Goal: Information Seeking & Learning: Learn about a topic

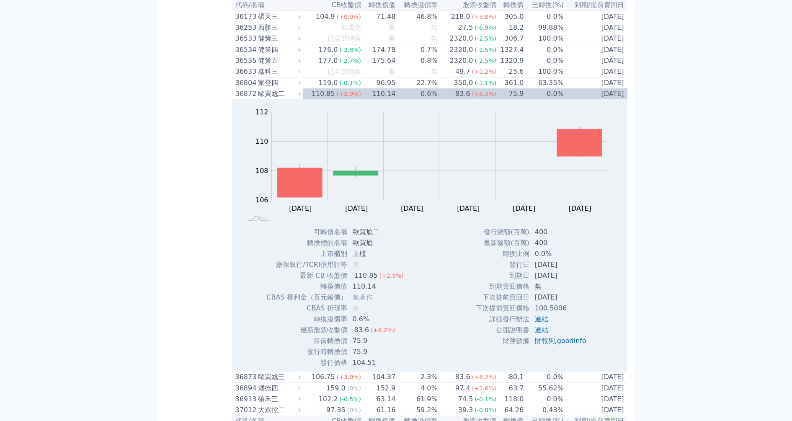
scroll to position [1938, 0]
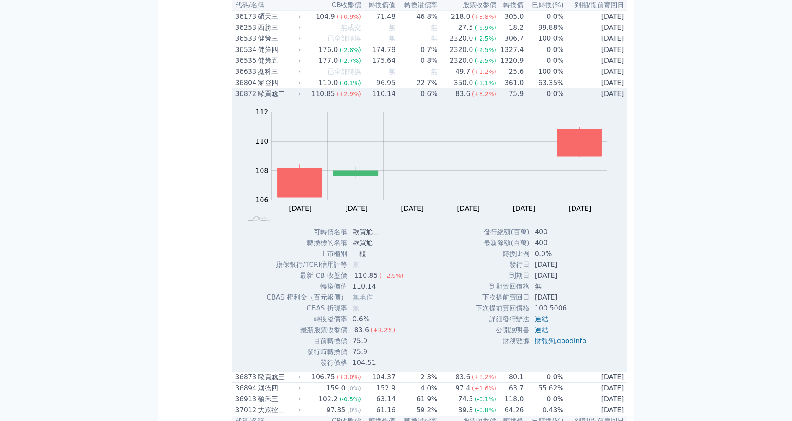
click at [261, 99] on div "歐買尬二" at bounding box center [278, 94] width 41 height 10
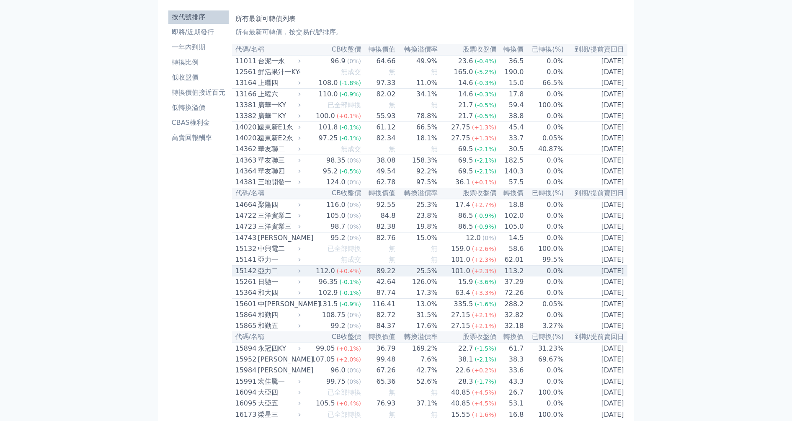
scroll to position [0, 0]
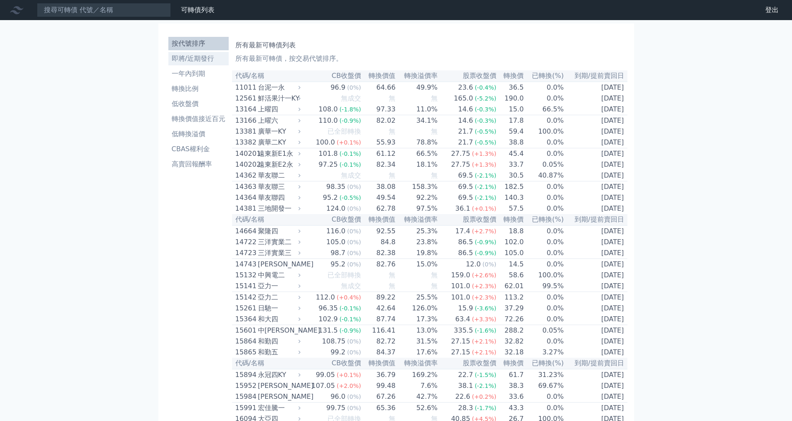
click at [206, 59] on li "即將/近期發行" at bounding box center [198, 59] width 60 height 10
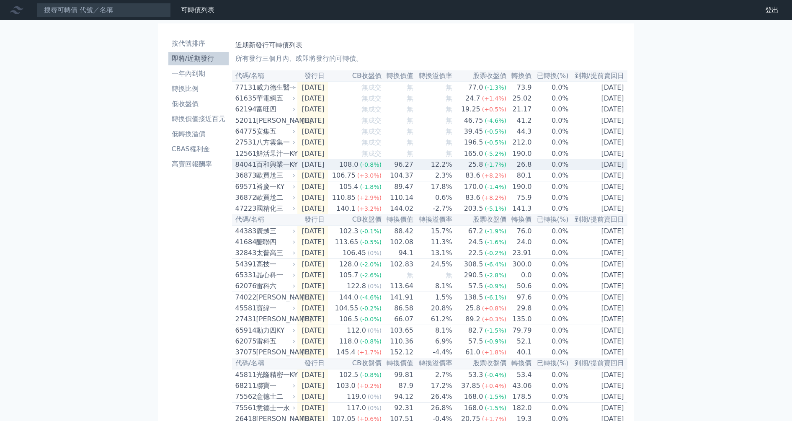
click at [343, 170] on td "108.0 (-0.8%)" at bounding box center [355, 164] width 54 height 11
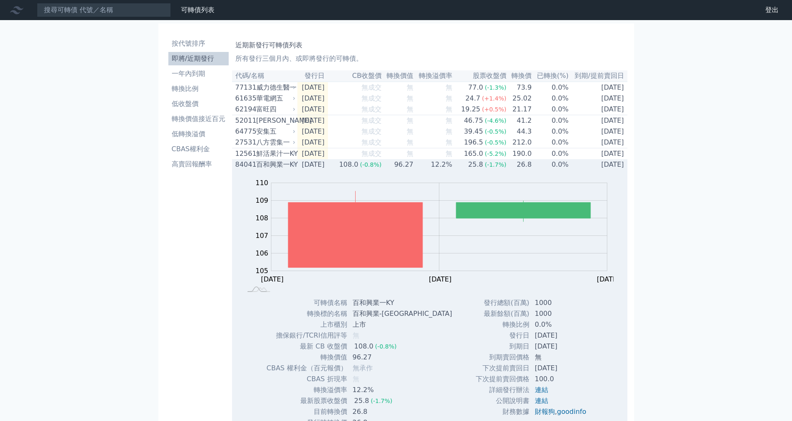
click at [291, 170] on div "百和興業一KY" at bounding box center [275, 165] width 38 height 10
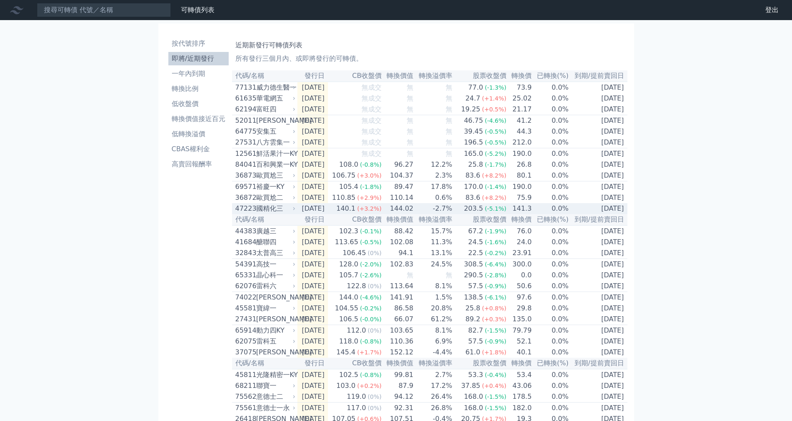
click at [289, 214] on div "國精化三" at bounding box center [275, 209] width 38 height 10
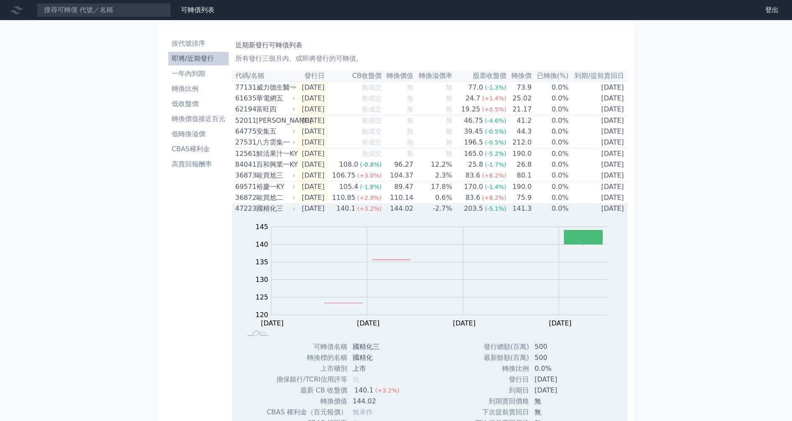
click at [257, 214] on div "國精化三" at bounding box center [275, 209] width 38 height 10
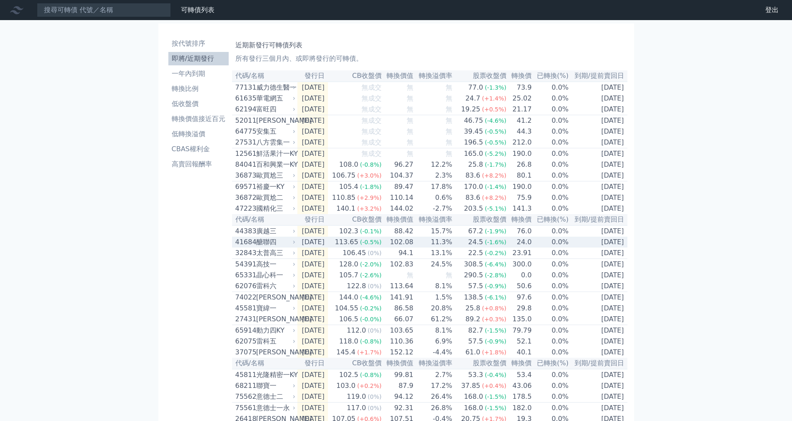
click at [277, 247] on div "醣聯四" at bounding box center [275, 242] width 38 height 10
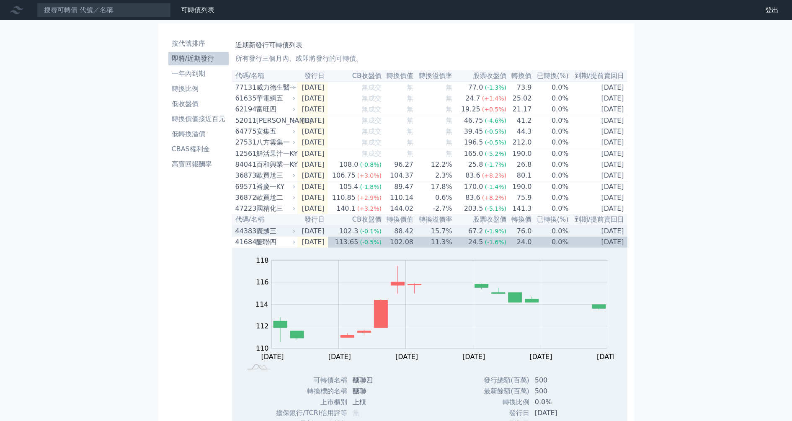
click at [262, 236] on div "廣越三" at bounding box center [275, 231] width 38 height 10
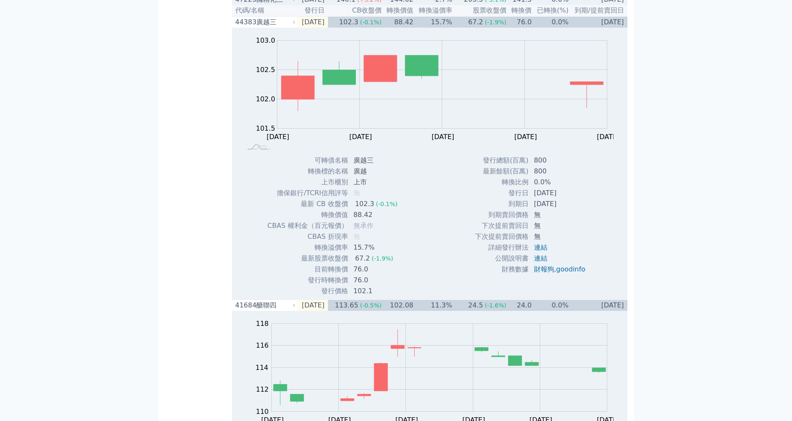
scroll to position [52, 0]
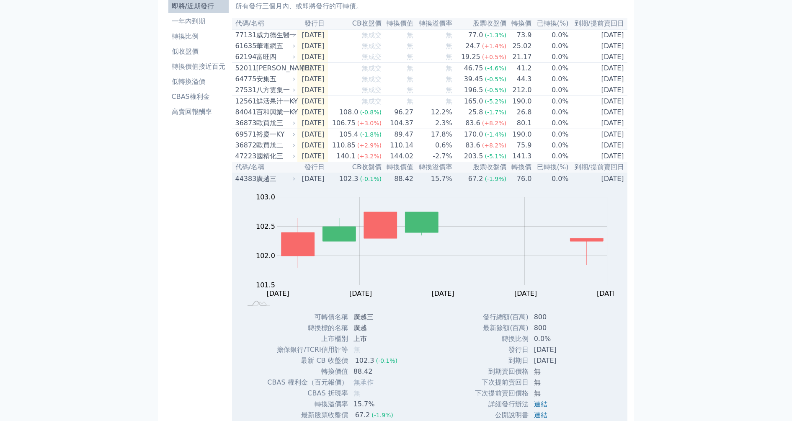
click at [271, 184] on div "廣越三" at bounding box center [275, 179] width 38 height 10
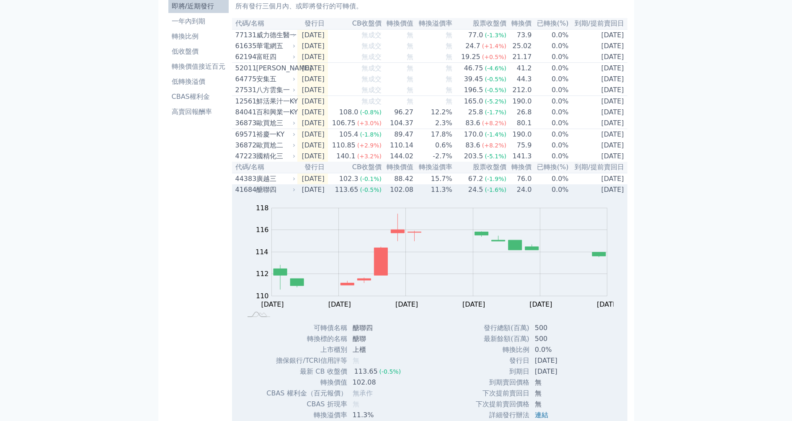
click at [271, 195] on div "醣聯四" at bounding box center [275, 190] width 38 height 10
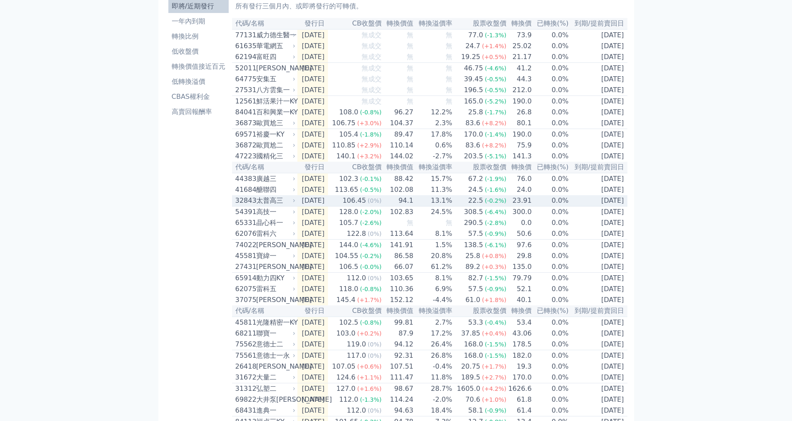
click at [273, 206] on div "太普高三" at bounding box center [275, 201] width 38 height 10
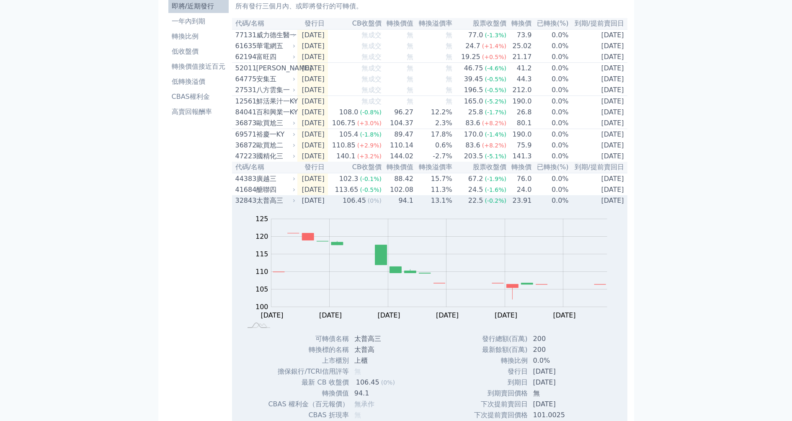
click at [261, 206] on div "太普高三" at bounding box center [275, 201] width 38 height 10
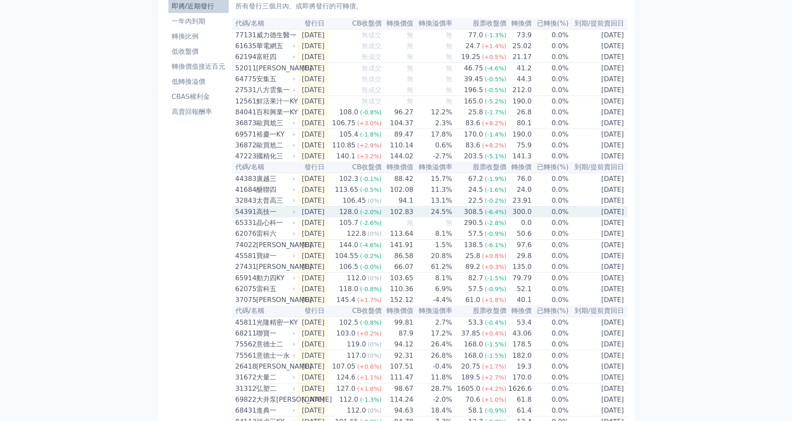
click at [269, 217] on div "高技一" at bounding box center [275, 212] width 38 height 10
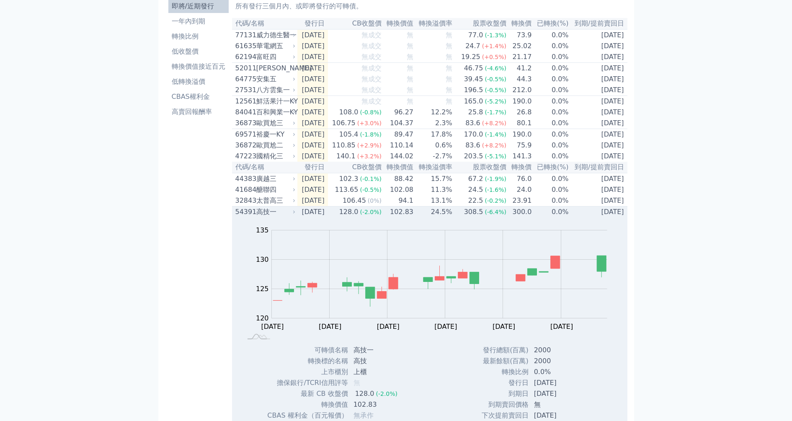
click at [269, 217] on div "高技一" at bounding box center [275, 212] width 38 height 10
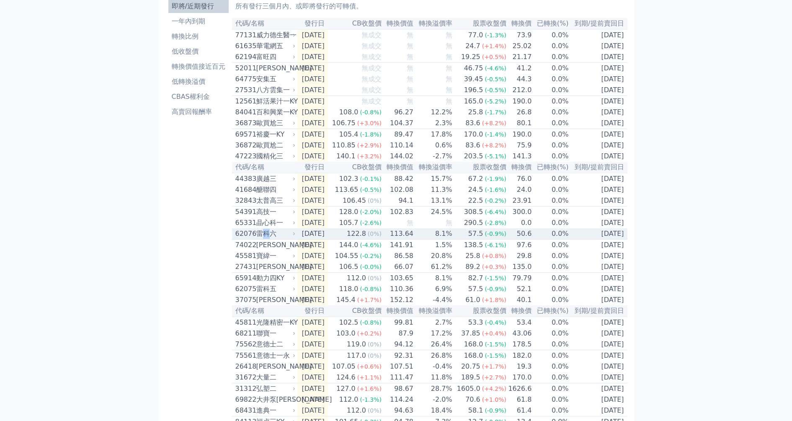
click at [266, 239] on div "雷科六" at bounding box center [275, 234] width 38 height 10
